Goal: Obtain resource: Download file/media

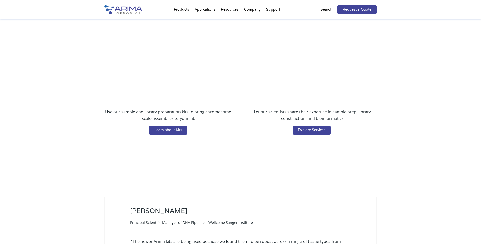
scroll to position [935, 0]
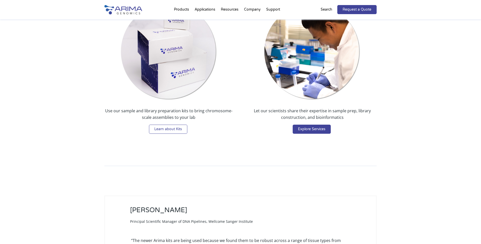
click at [169, 130] on link "Learn about Kits" at bounding box center [168, 129] width 38 height 9
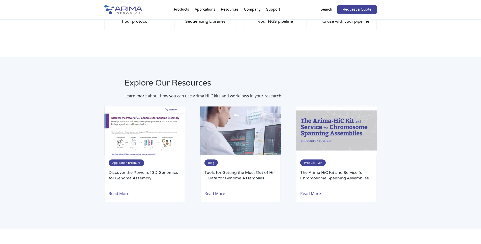
scroll to position [827, 0]
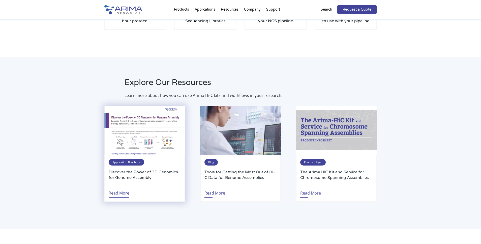
click at [123, 194] on link "Read More" at bounding box center [119, 192] width 21 height 12
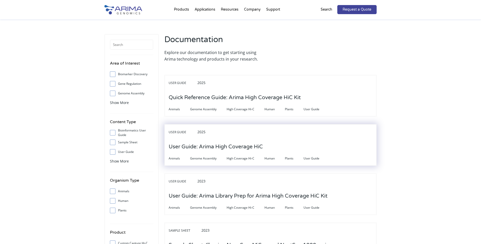
click at [246, 149] on h3 "User Guide: Arima High Coverage HiC" at bounding box center [216, 147] width 94 height 16
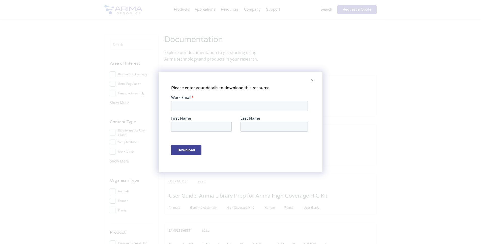
click at [314, 80] on span at bounding box center [312, 80] width 10 height 12
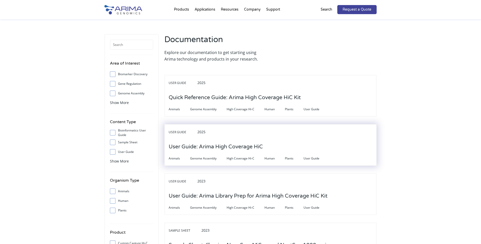
click at [244, 149] on h3 "User Guide: Arima High Coverage HiC" at bounding box center [216, 147] width 94 height 16
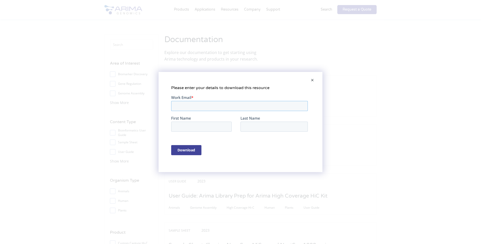
click at [191, 106] on input "Work Email *" at bounding box center [239, 106] width 137 height 10
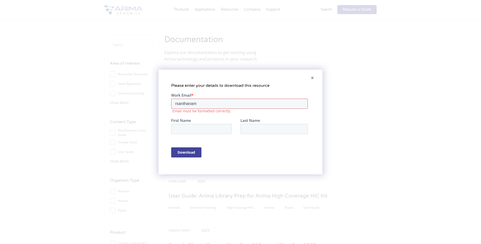
type input "rsanthanam@arimagenomics.com"
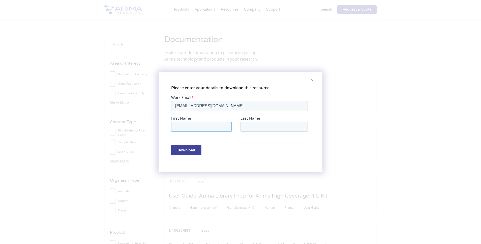
click at [201, 128] on input "First Name" at bounding box center [201, 127] width 61 height 10
type input "rsanth@gmail.com"
type input "Sreeram"
type input "Santhanam"
drag, startPoint x: 192, startPoint y: 126, endPoint x: 161, endPoint y: 128, distance: 31.1
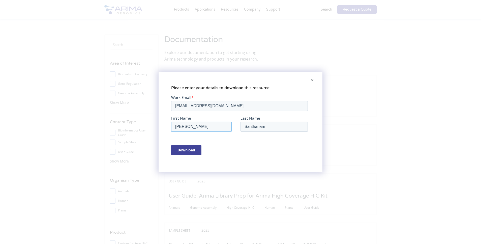
click at [171, 128] on html "Work Email * rsanthanam@arimagenomics.com First Name Sreeram Last Name Santhana…" at bounding box center [240, 129] width 139 height 69
type input "Ram"
click at [185, 151] on input "Download" at bounding box center [186, 150] width 30 height 10
